Goal: Check status: Check status

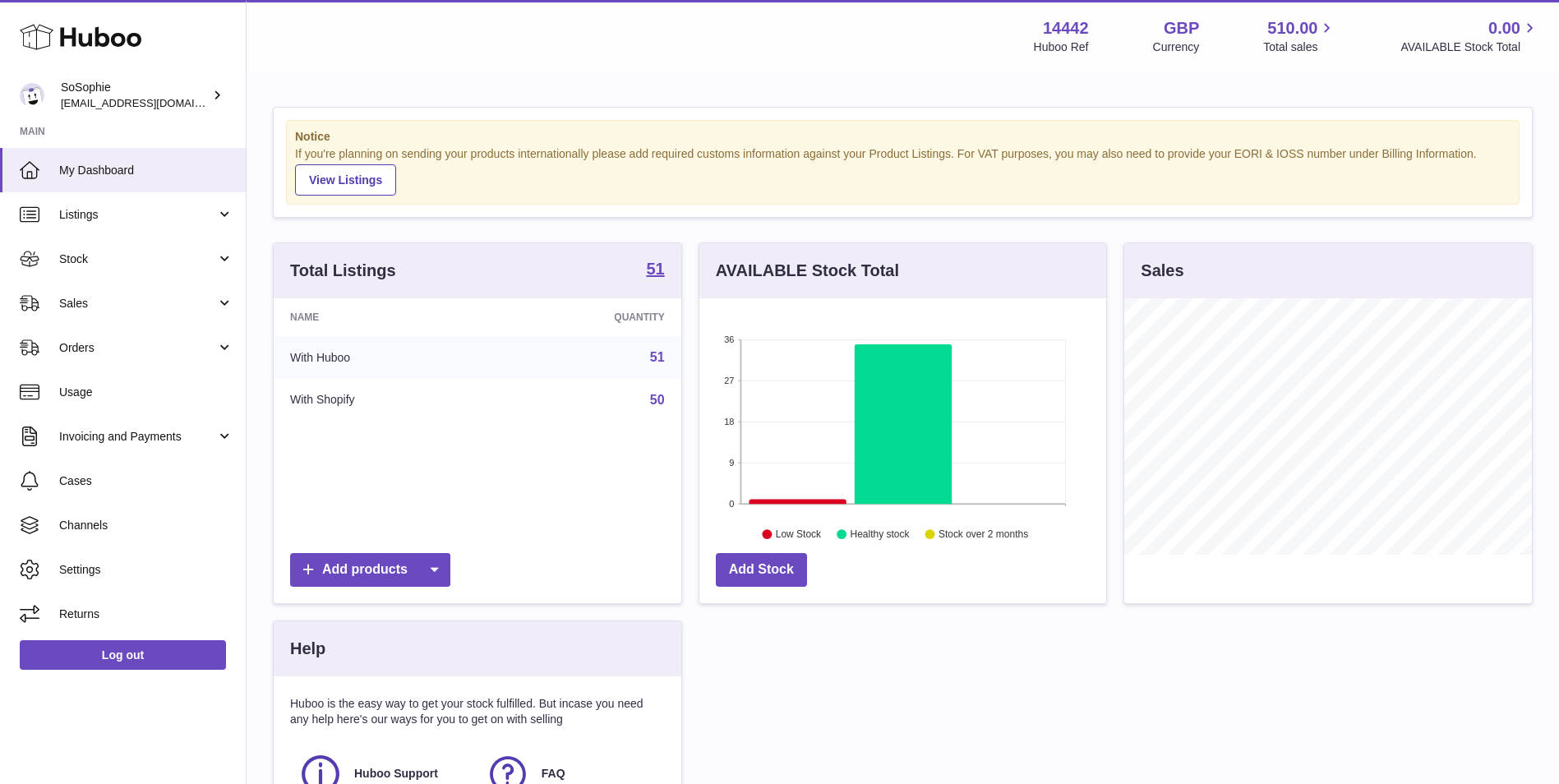
scroll to position [256, 407]
click at [158, 349] on span "Orders" at bounding box center [137, 347] width 157 height 15
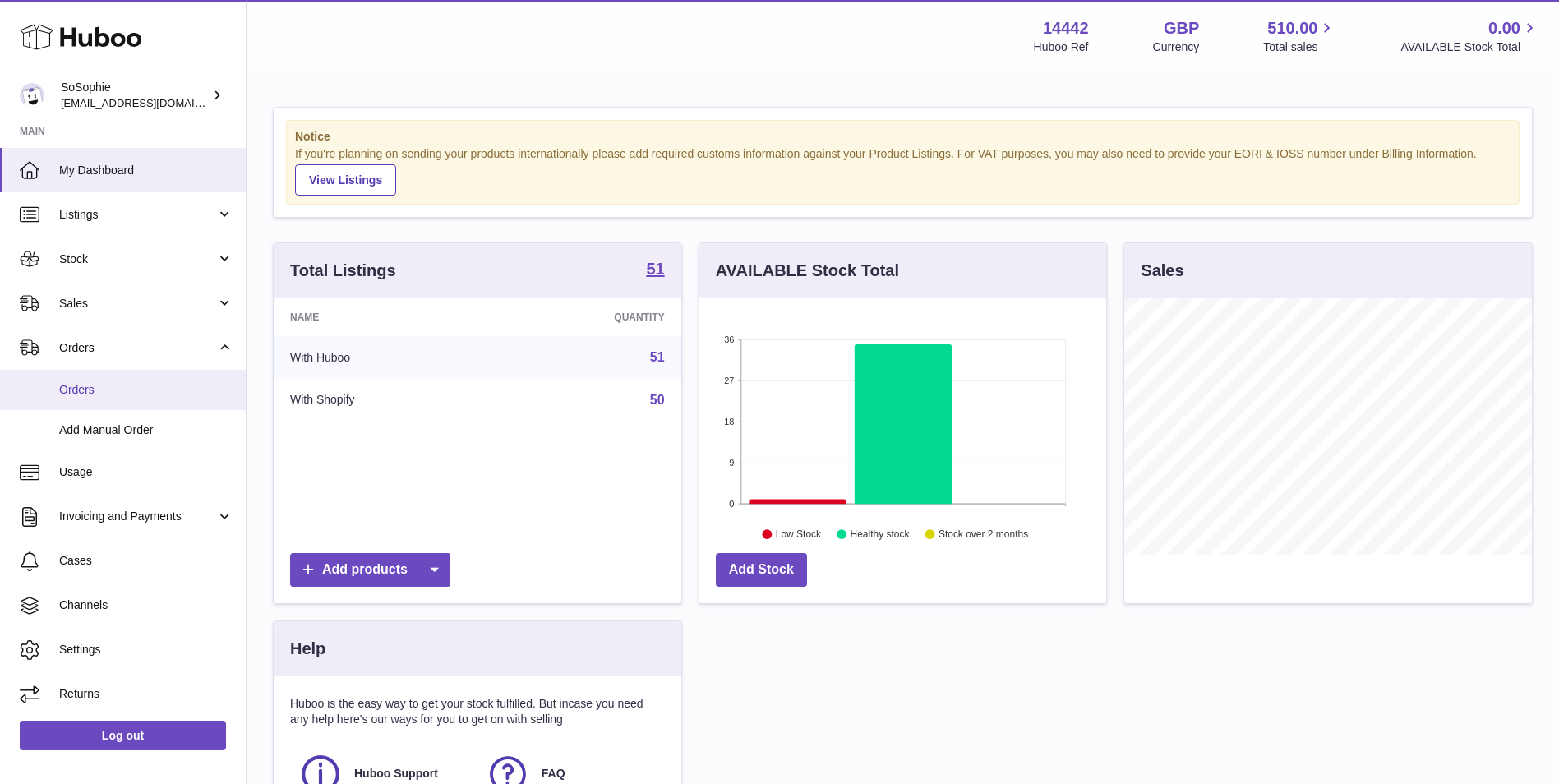
click at [148, 395] on span "Orders" at bounding box center [146, 390] width 174 height 15
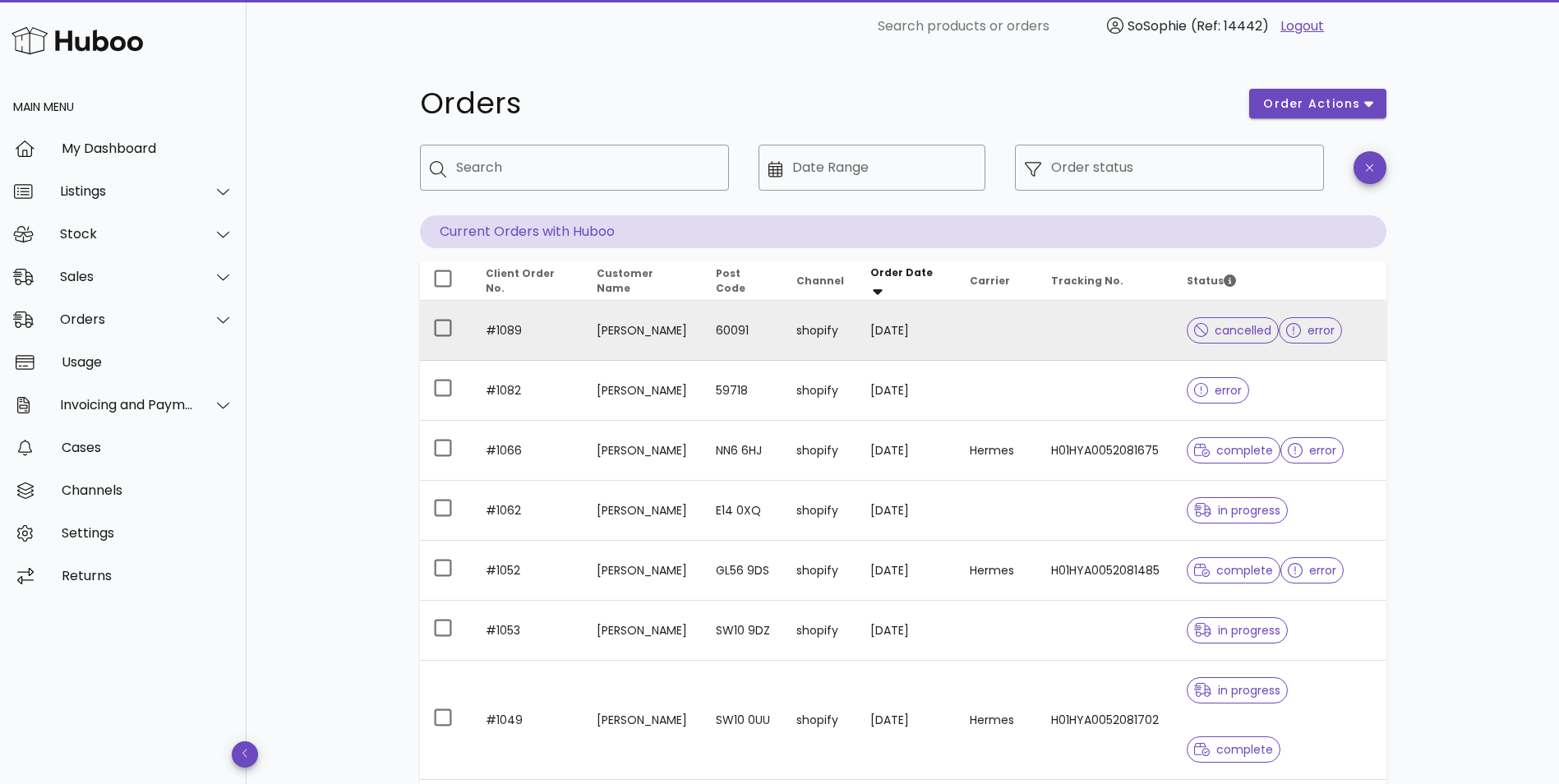
click at [1004, 319] on td at bounding box center [998, 331] width 82 height 60
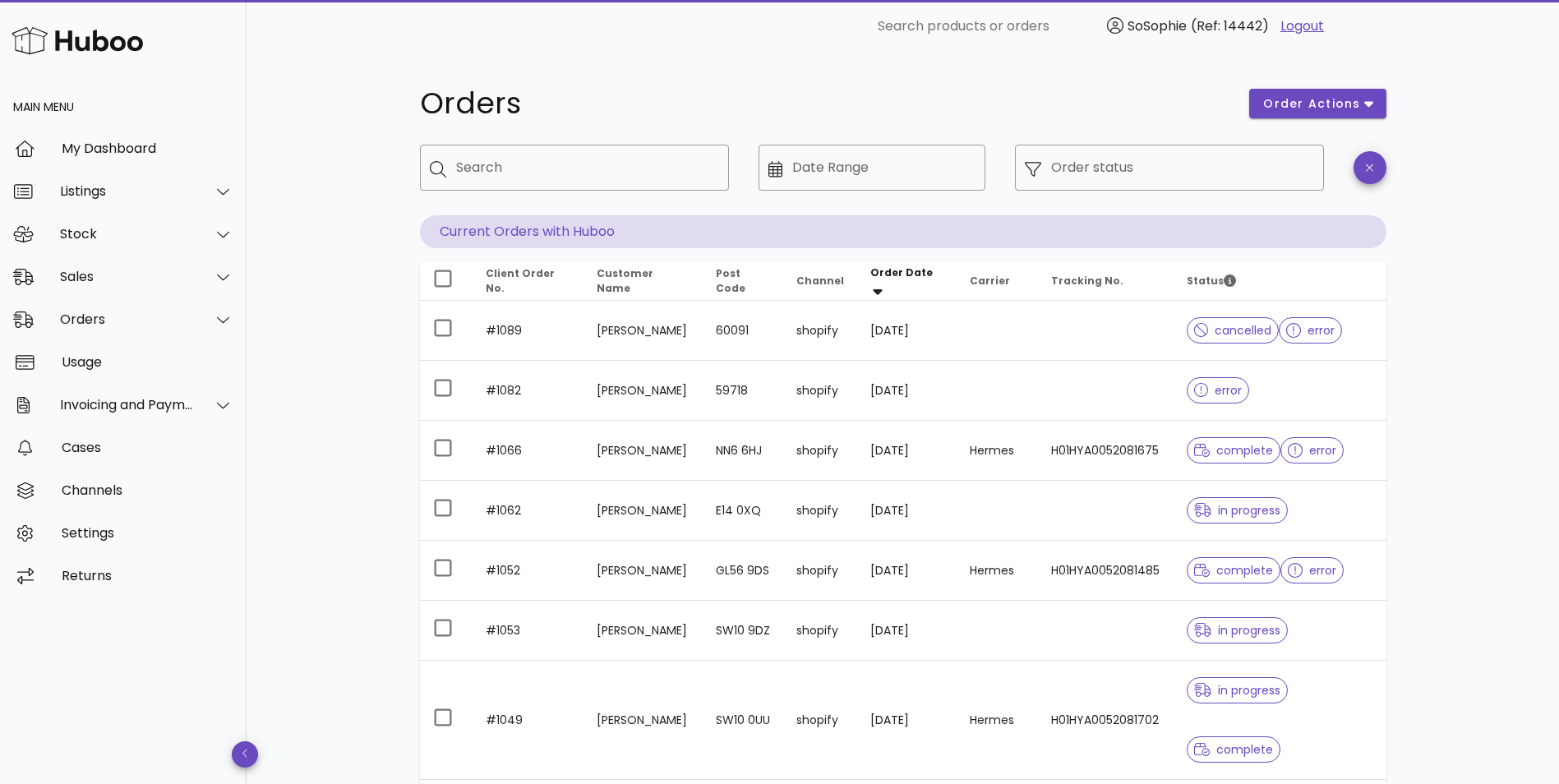
click at [1215, 407] on div "error" at bounding box center [1219, 390] width 63 height 59
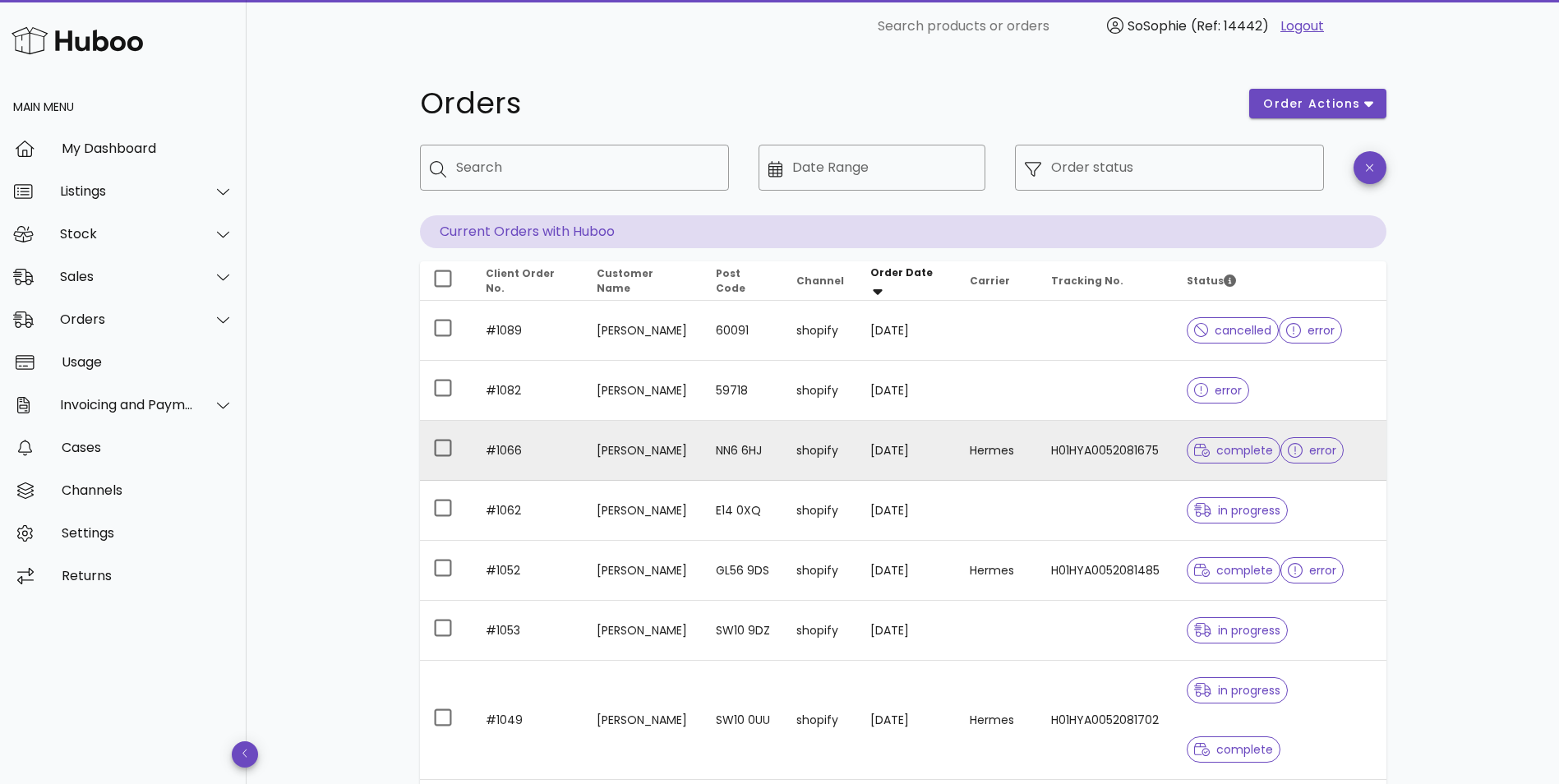
click at [1233, 461] on span "complete" at bounding box center [1235, 450] width 94 height 26
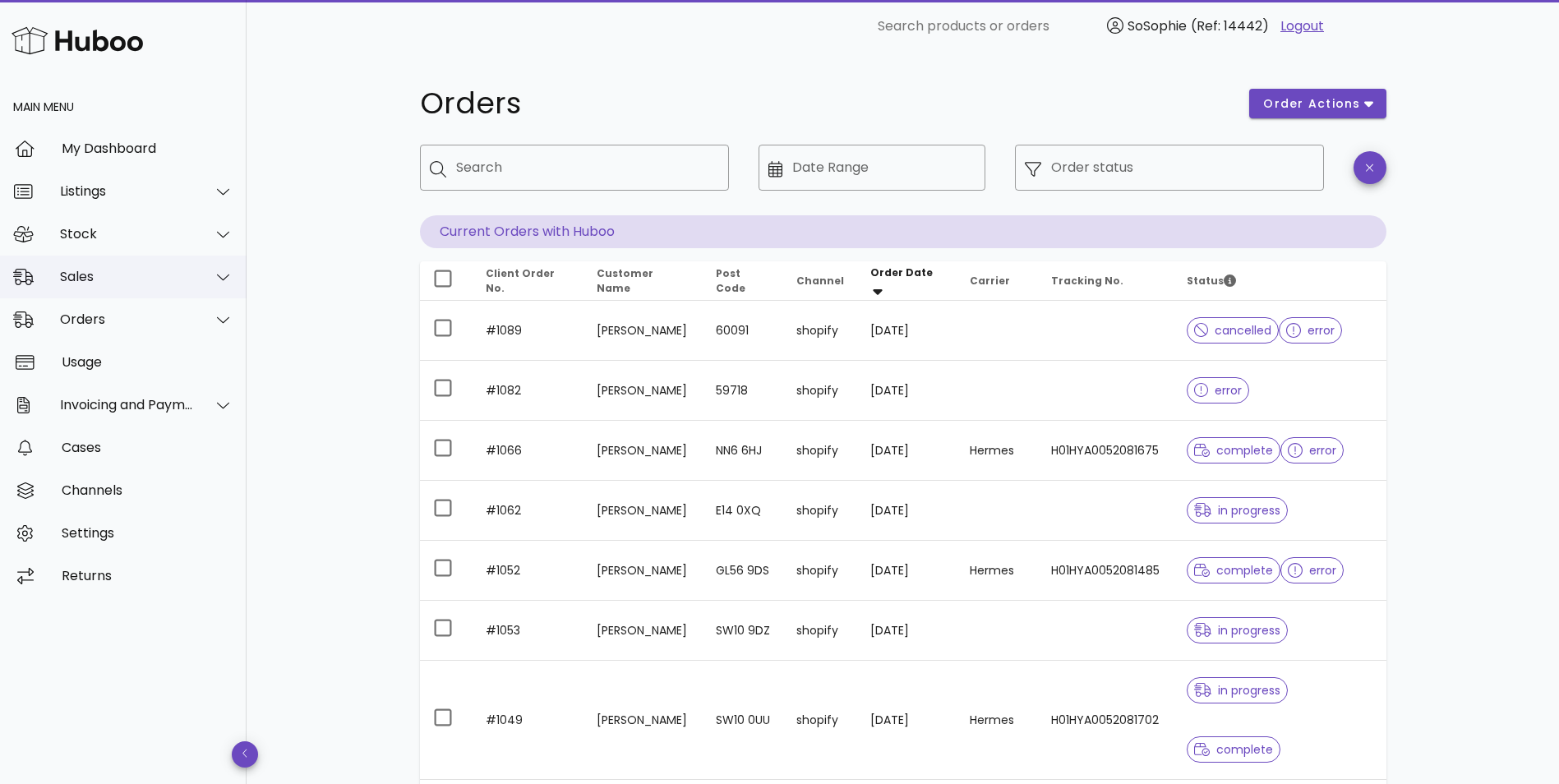
click at [57, 281] on div "Sales" at bounding box center [123, 276] width 247 height 43
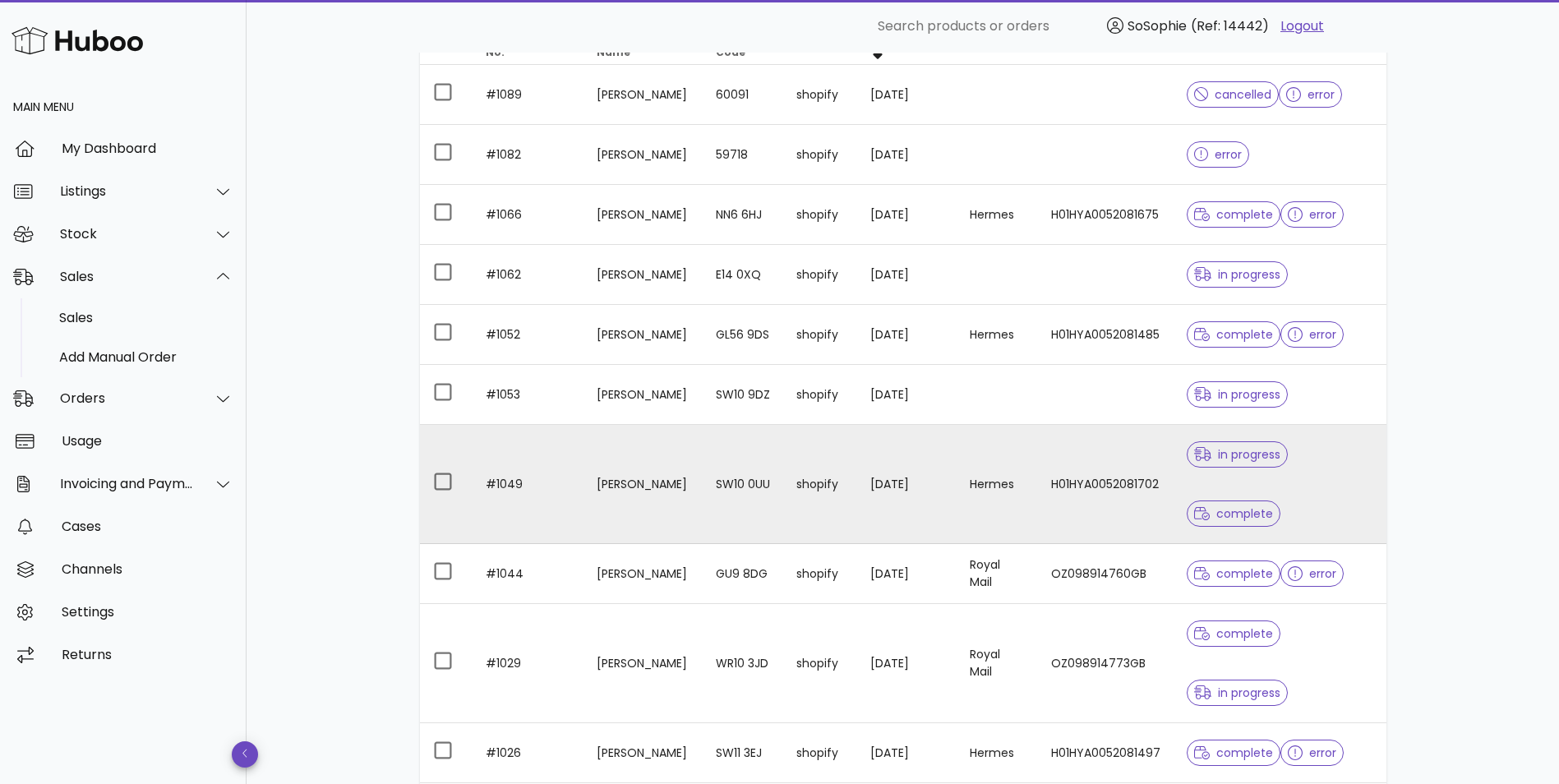
scroll to position [274, 0]
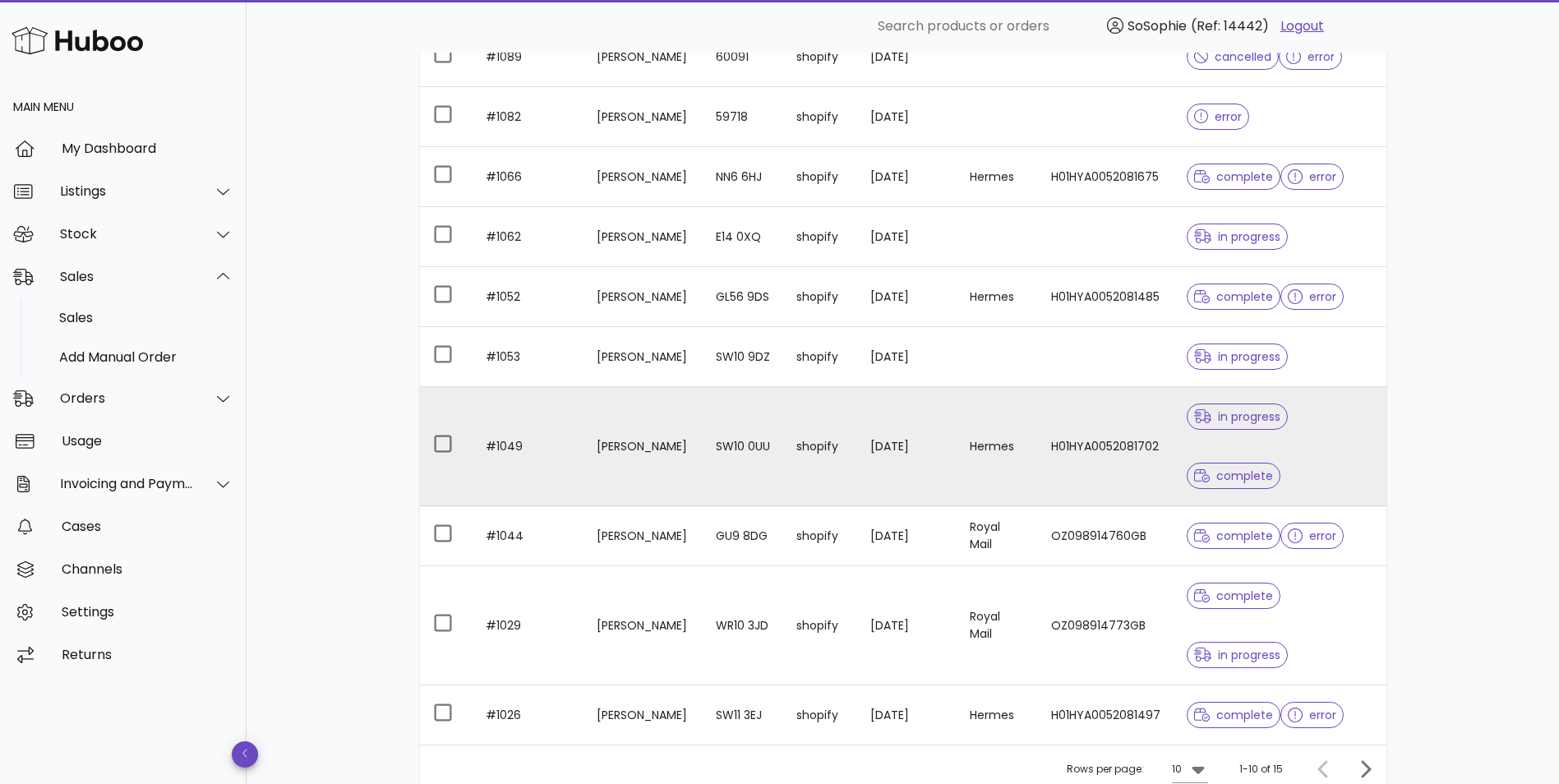
click at [1323, 428] on div "in progress complete" at bounding box center [1281, 446] width 187 height 119
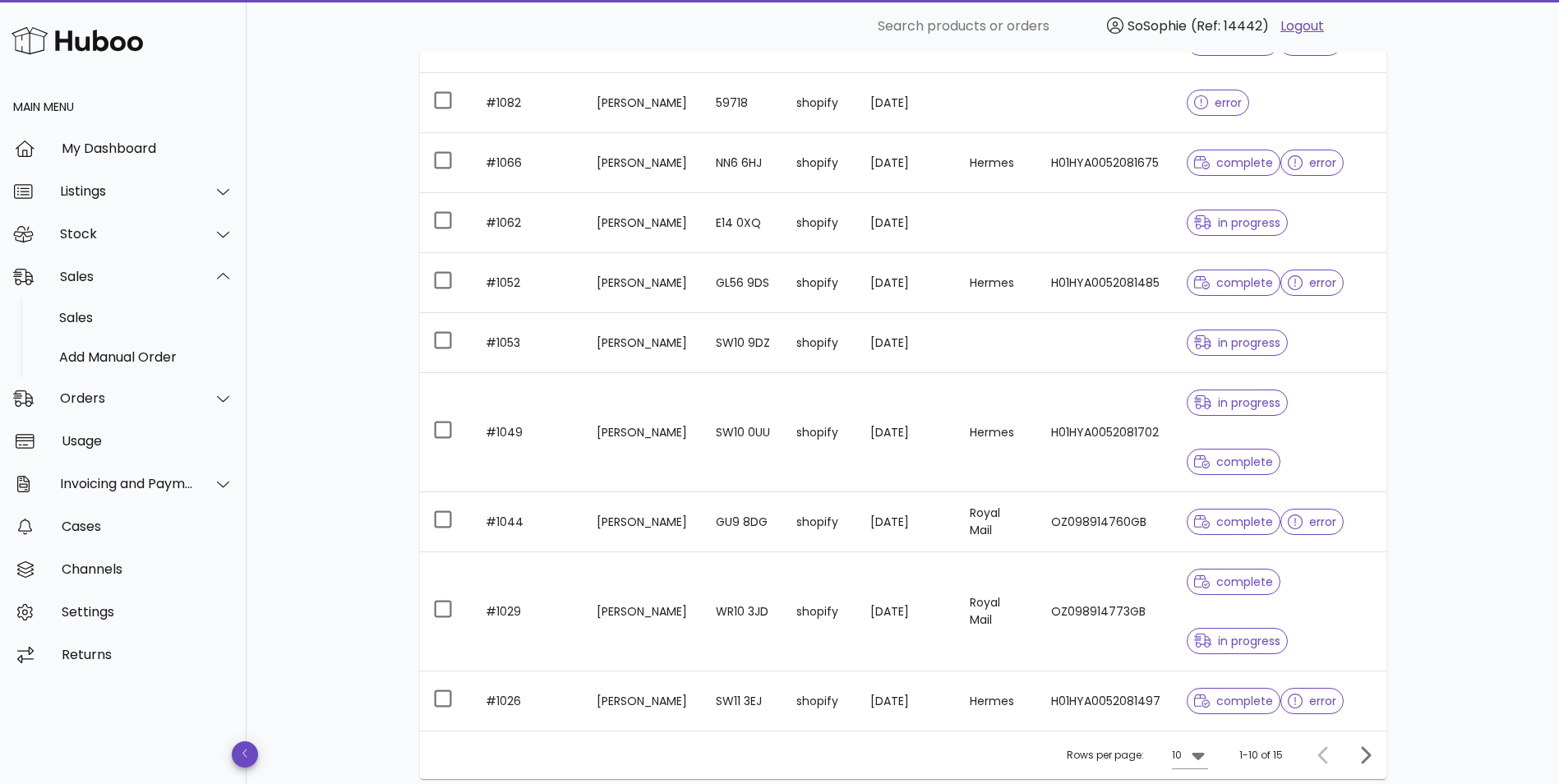
scroll to position [411, 0]
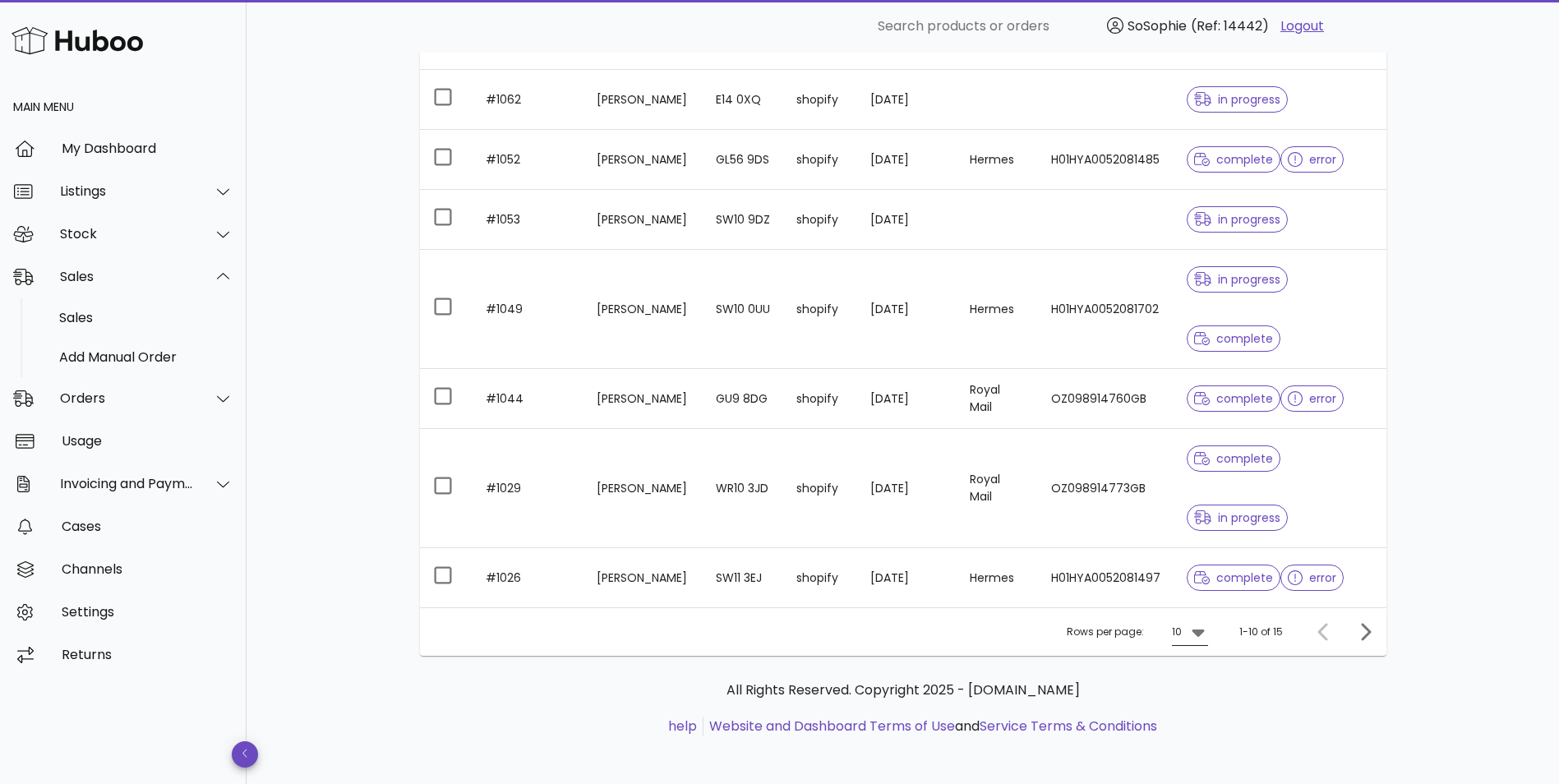
click at [1173, 627] on div "10" at bounding box center [1177, 632] width 10 height 15
click at [1197, 726] on div "50" at bounding box center [1196, 723] width 16 height 15
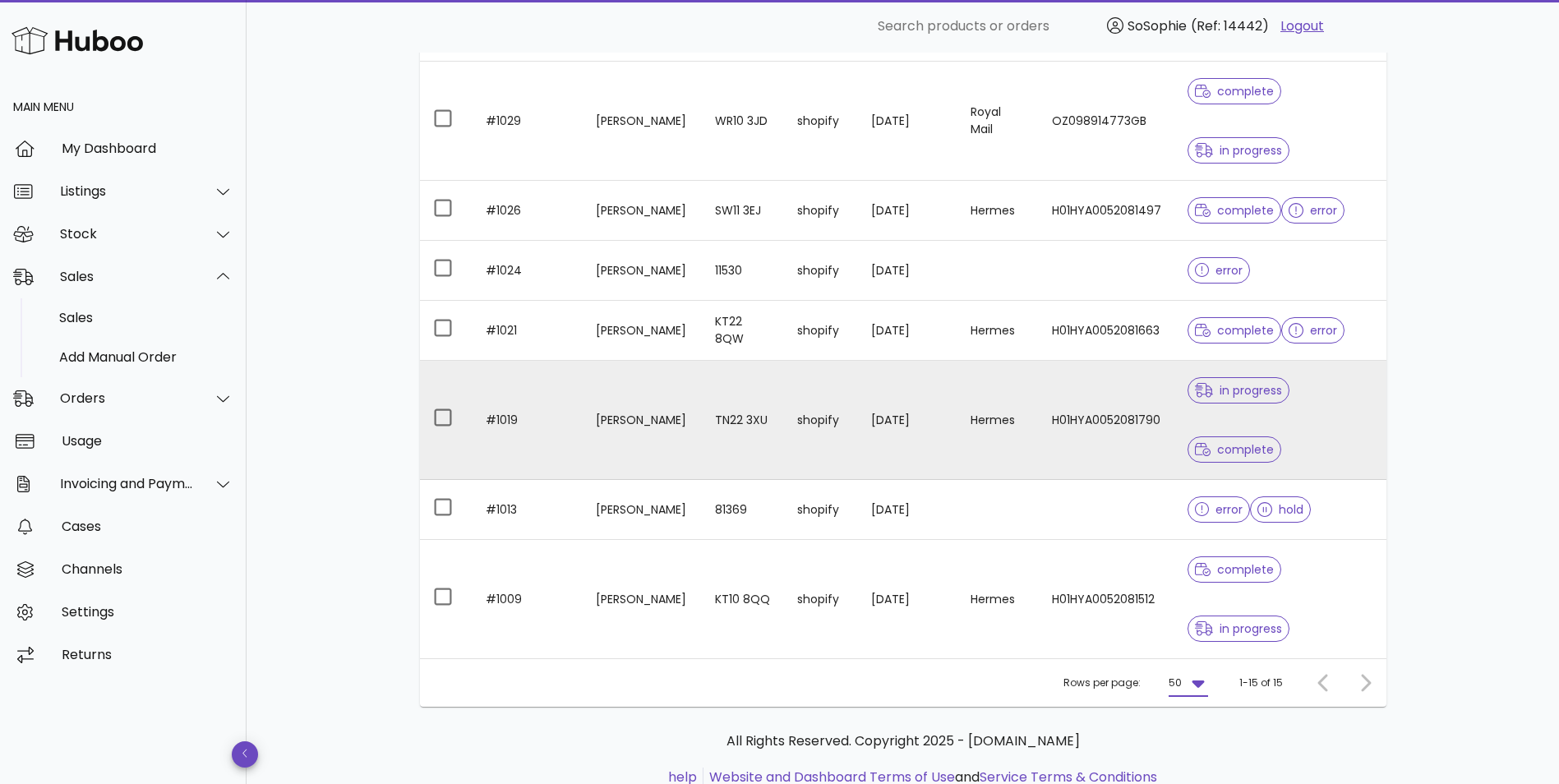
scroll to position [835, 0]
